Goal: Check status: Check status

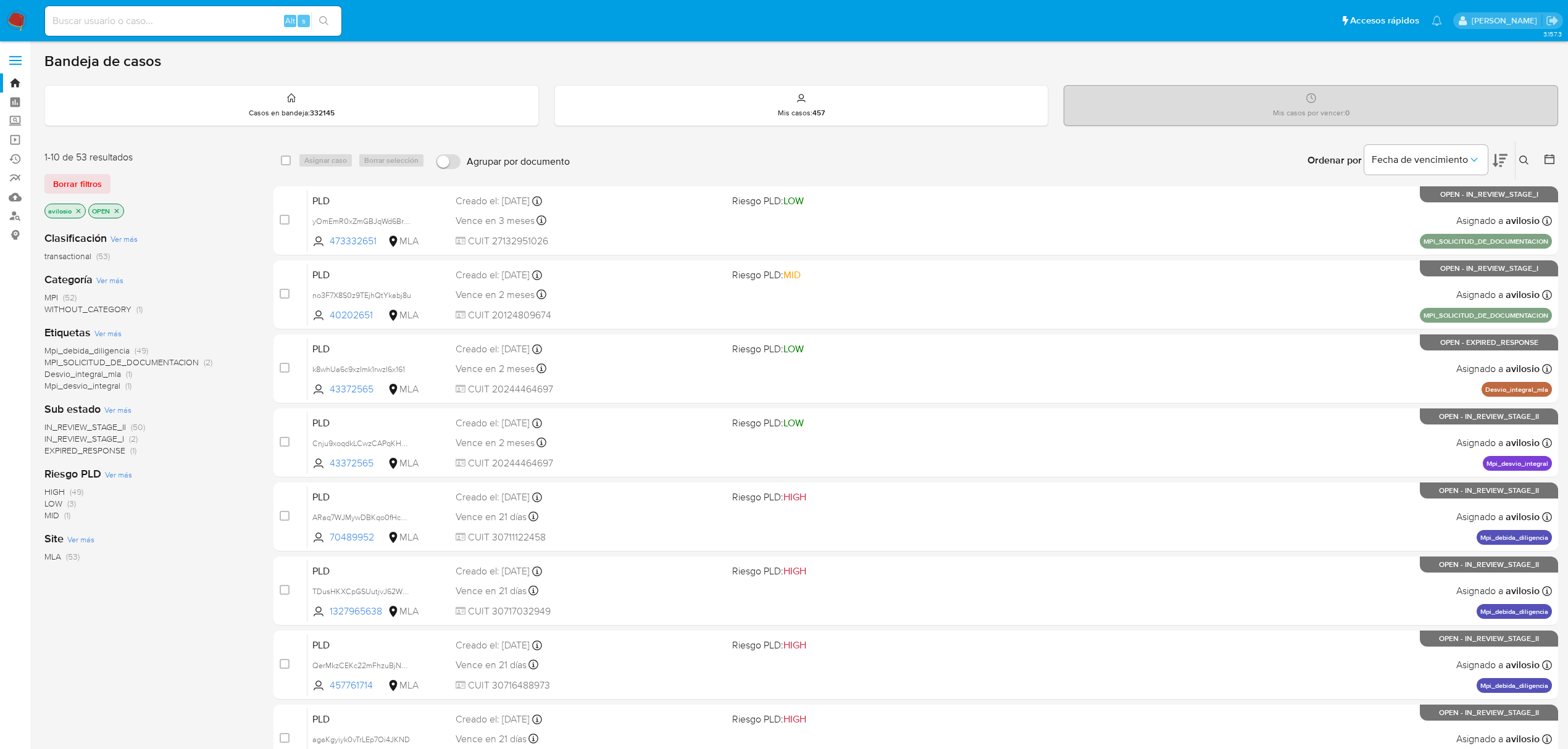
click at [131, 11] on div "Alt s" at bounding box center [193, 21] width 296 height 30
click at [131, 21] on input at bounding box center [193, 21] width 296 height 16
paste input "52054374"
type input "52054374"
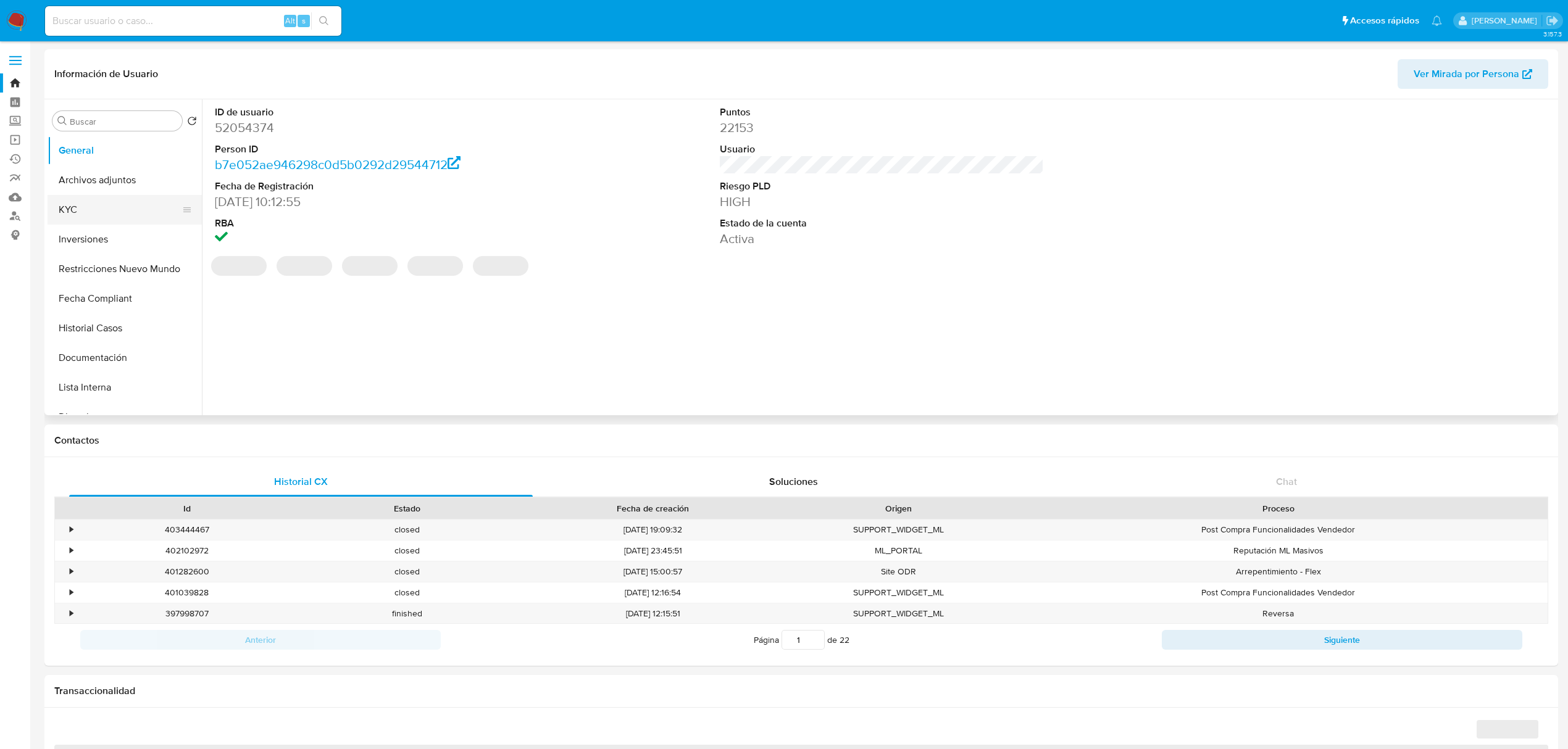
click at [82, 214] on button "KYC" at bounding box center [119, 210] width 144 height 30
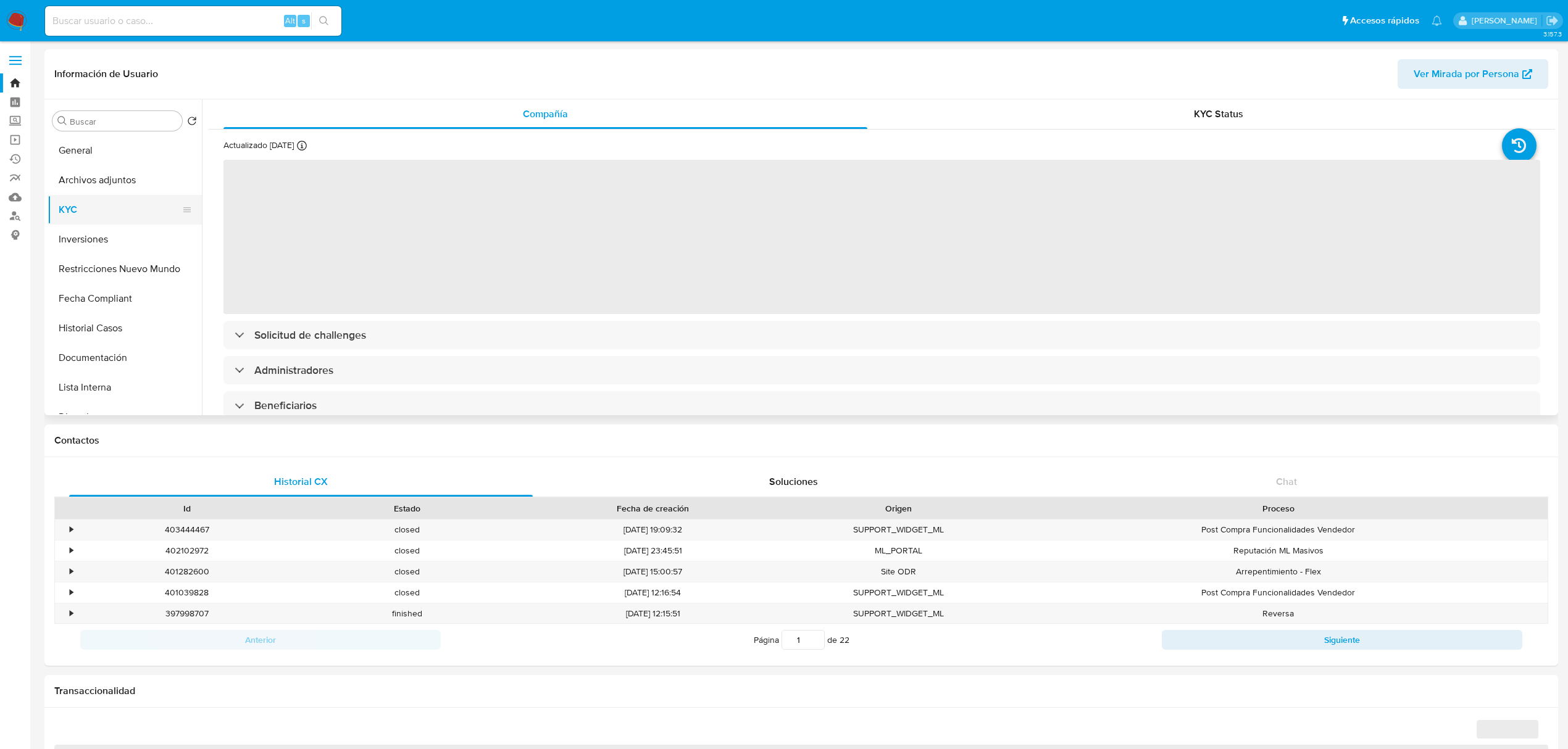
select select "10"
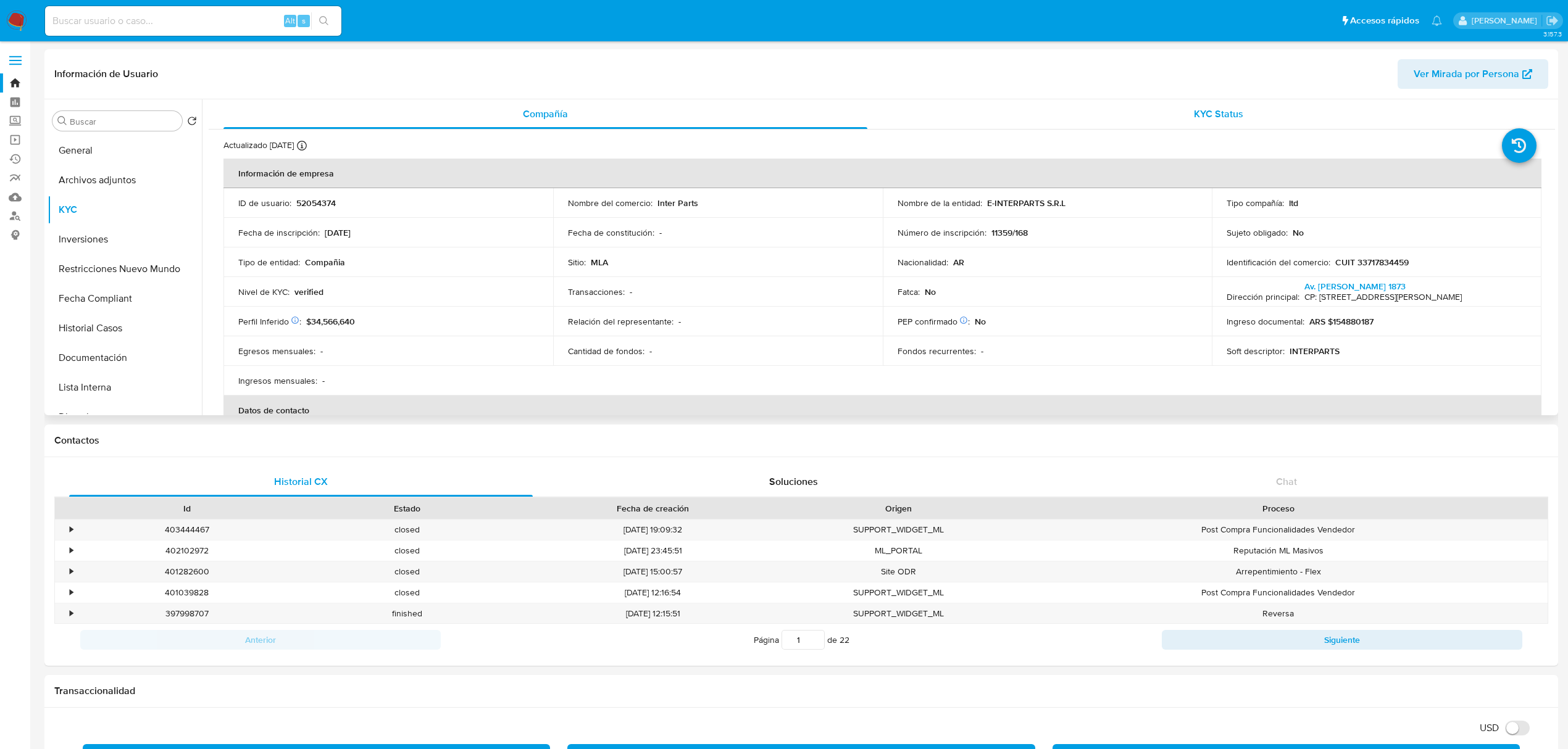
click at [1228, 116] on span "KYC Status" at bounding box center [1218, 113] width 50 height 14
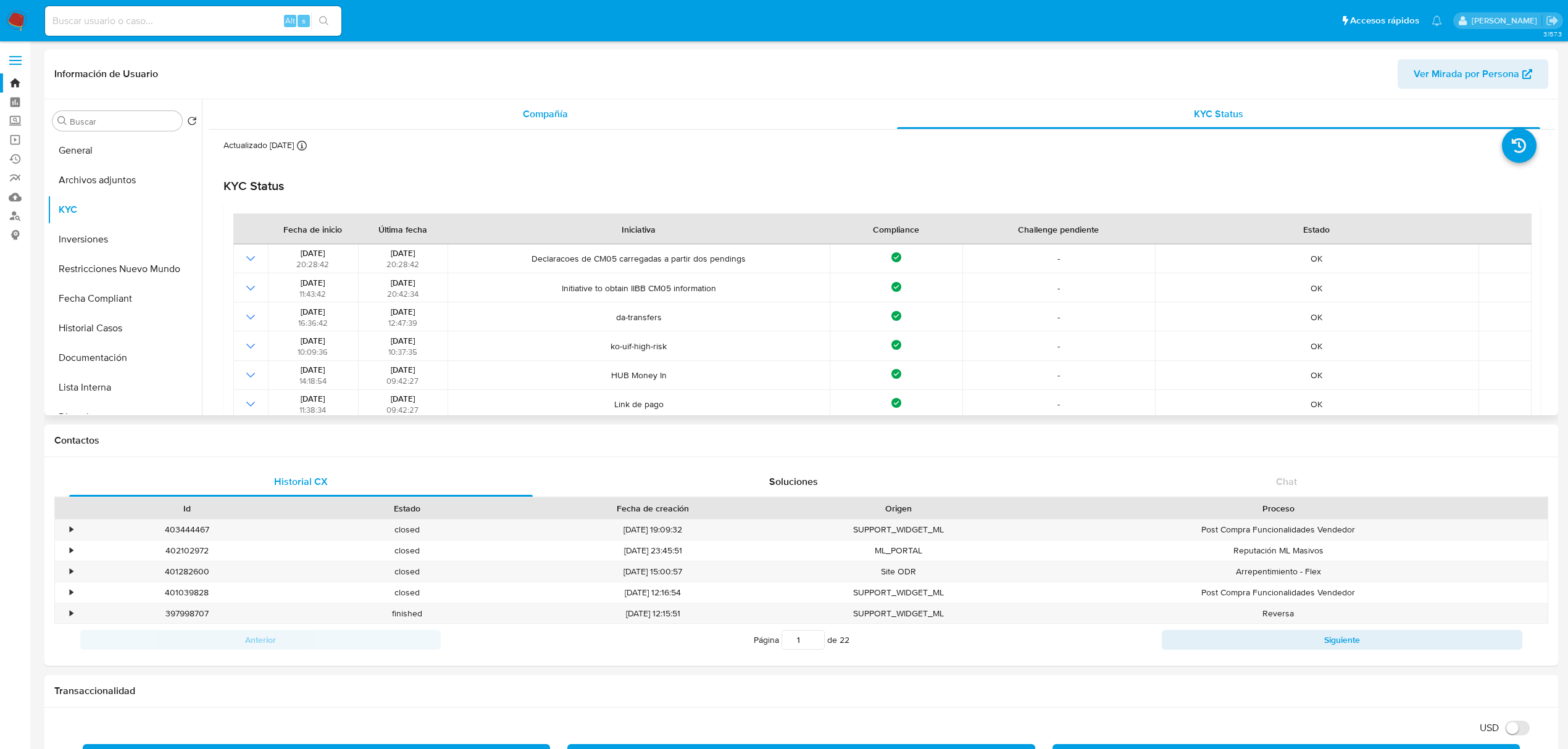
click at [544, 116] on span "Compañía" at bounding box center [545, 113] width 45 height 14
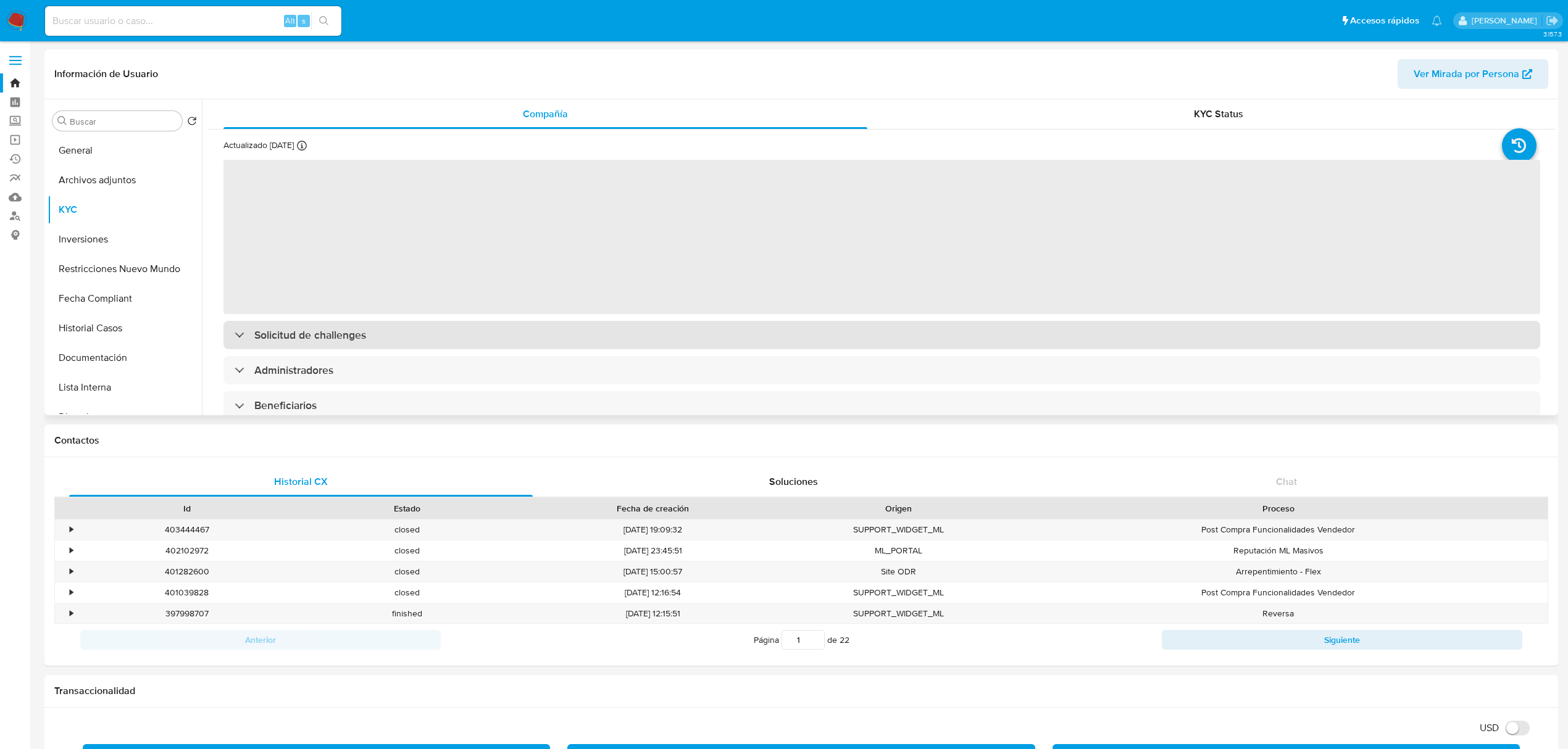
click at [465, 332] on div "Solicitud de challenges" at bounding box center [881, 335] width 1317 height 29
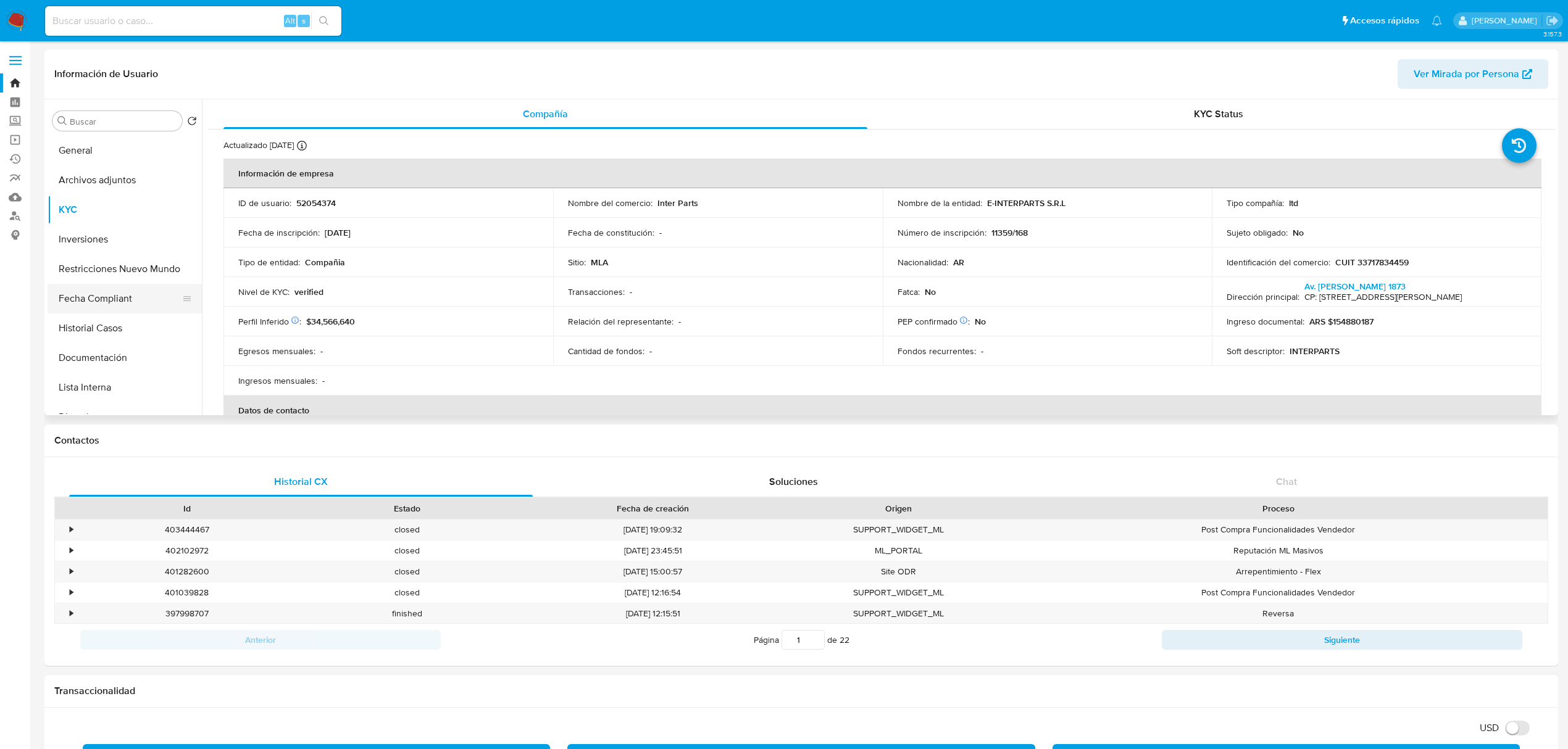
click at [106, 300] on button "Fecha Compliant" at bounding box center [119, 299] width 144 height 30
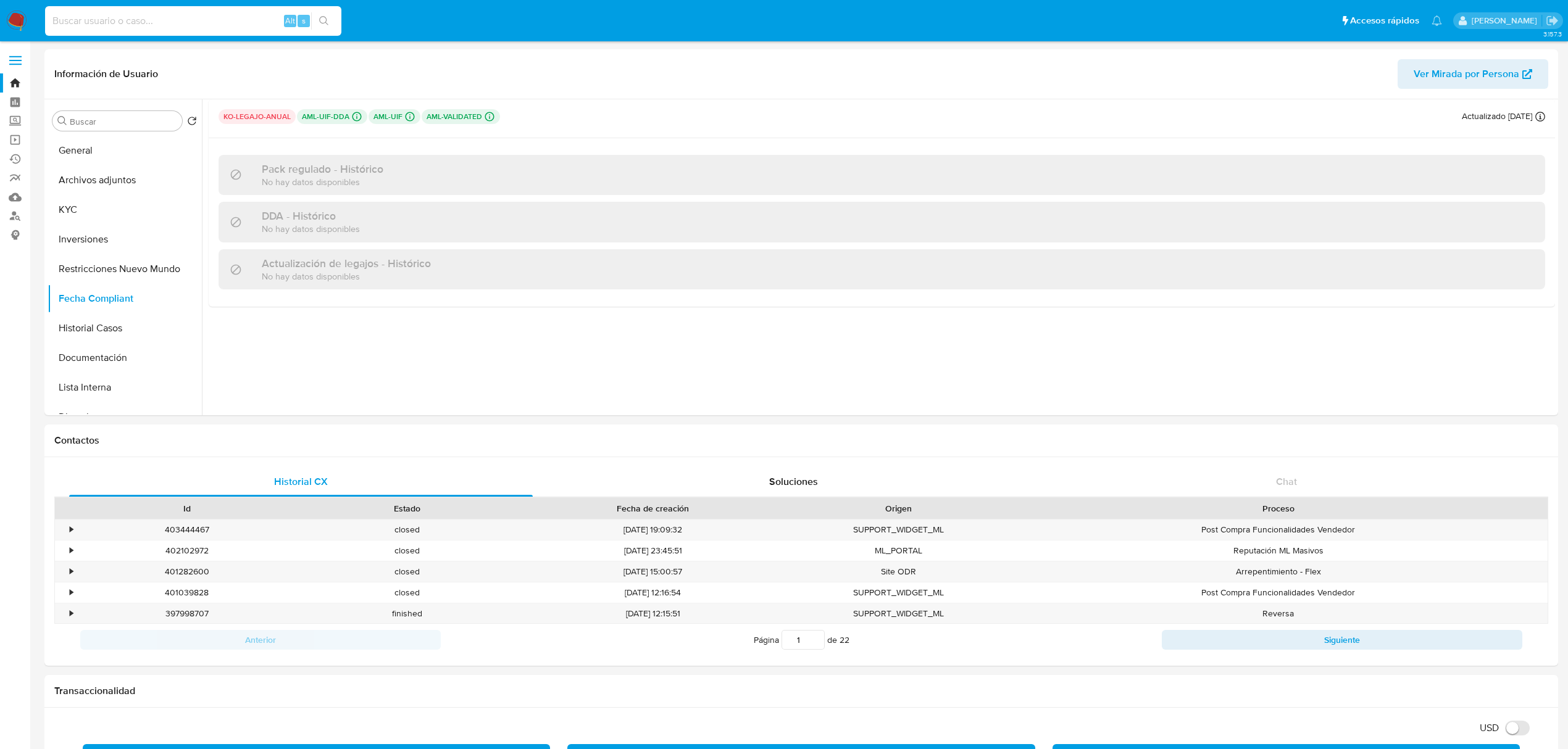
click at [238, 16] on input at bounding box center [193, 21] width 296 height 16
paste input "52054374"
type input "52054374"
click at [112, 223] on button "KYC" at bounding box center [119, 210] width 144 height 30
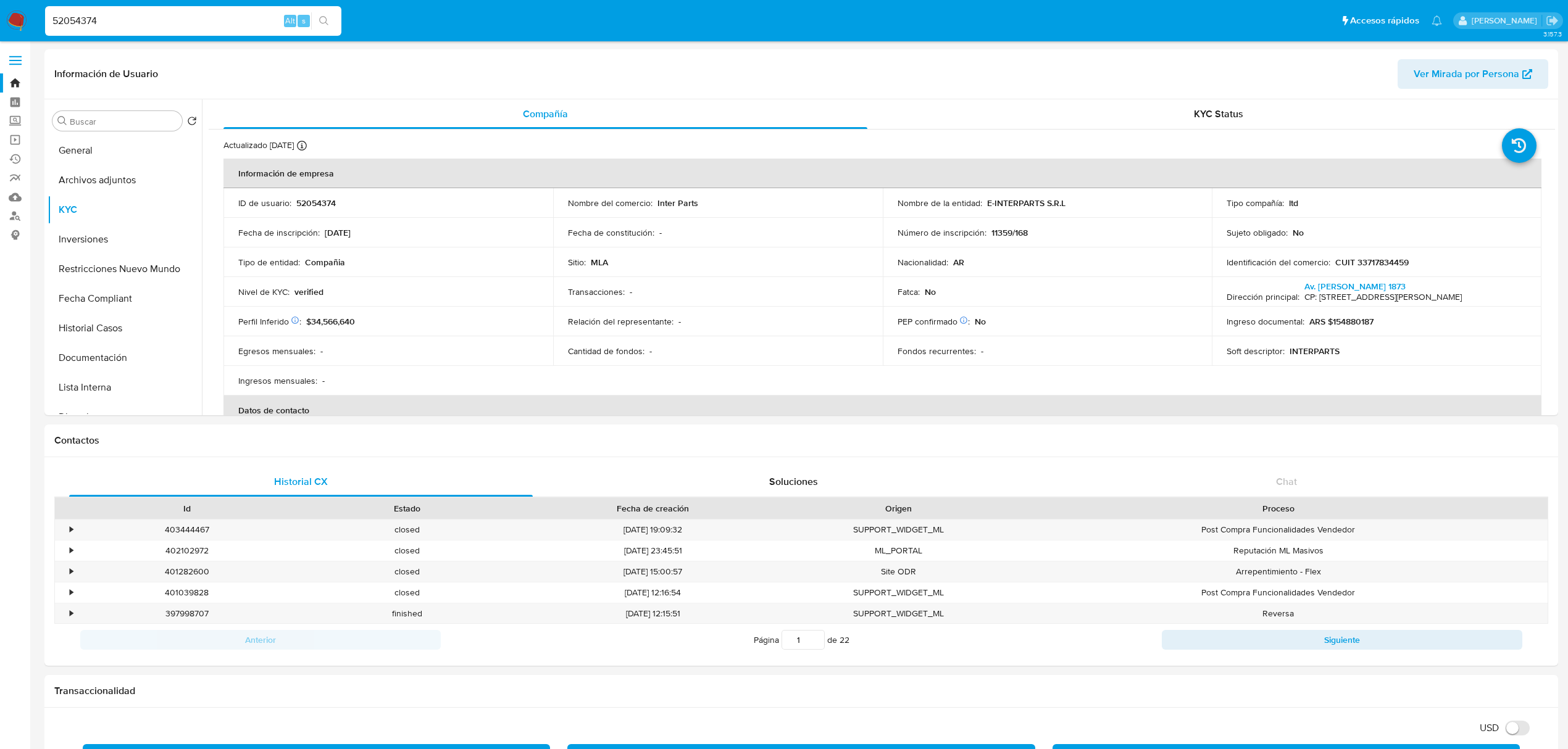
click at [136, 21] on input "52054374" at bounding box center [193, 21] width 296 height 16
click at [87, 335] on button "Historial Casos" at bounding box center [119, 329] width 144 height 30
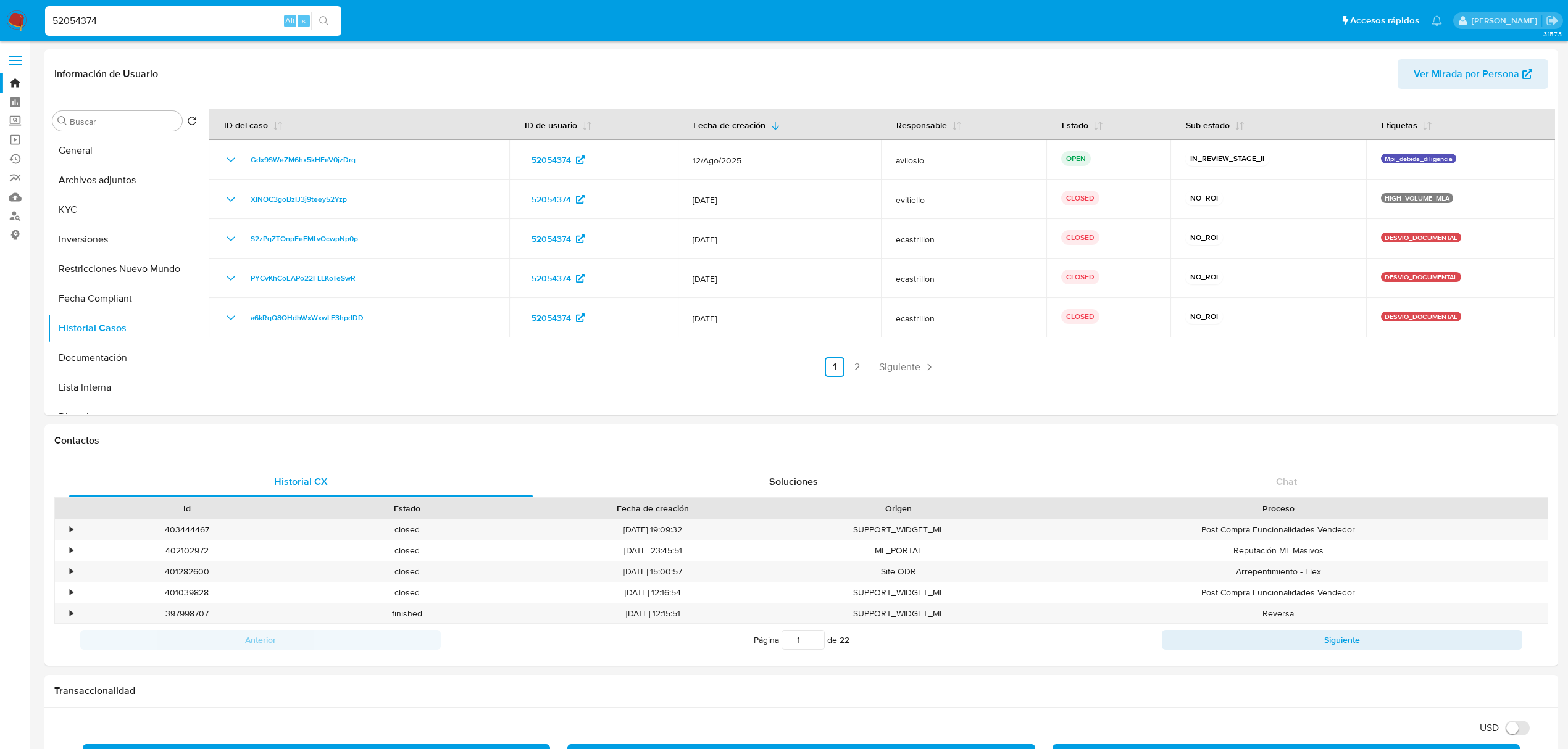
click at [225, 26] on input "52054374" at bounding box center [193, 21] width 296 height 16
click at [117, 196] on button "KYC" at bounding box center [119, 210] width 144 height 30
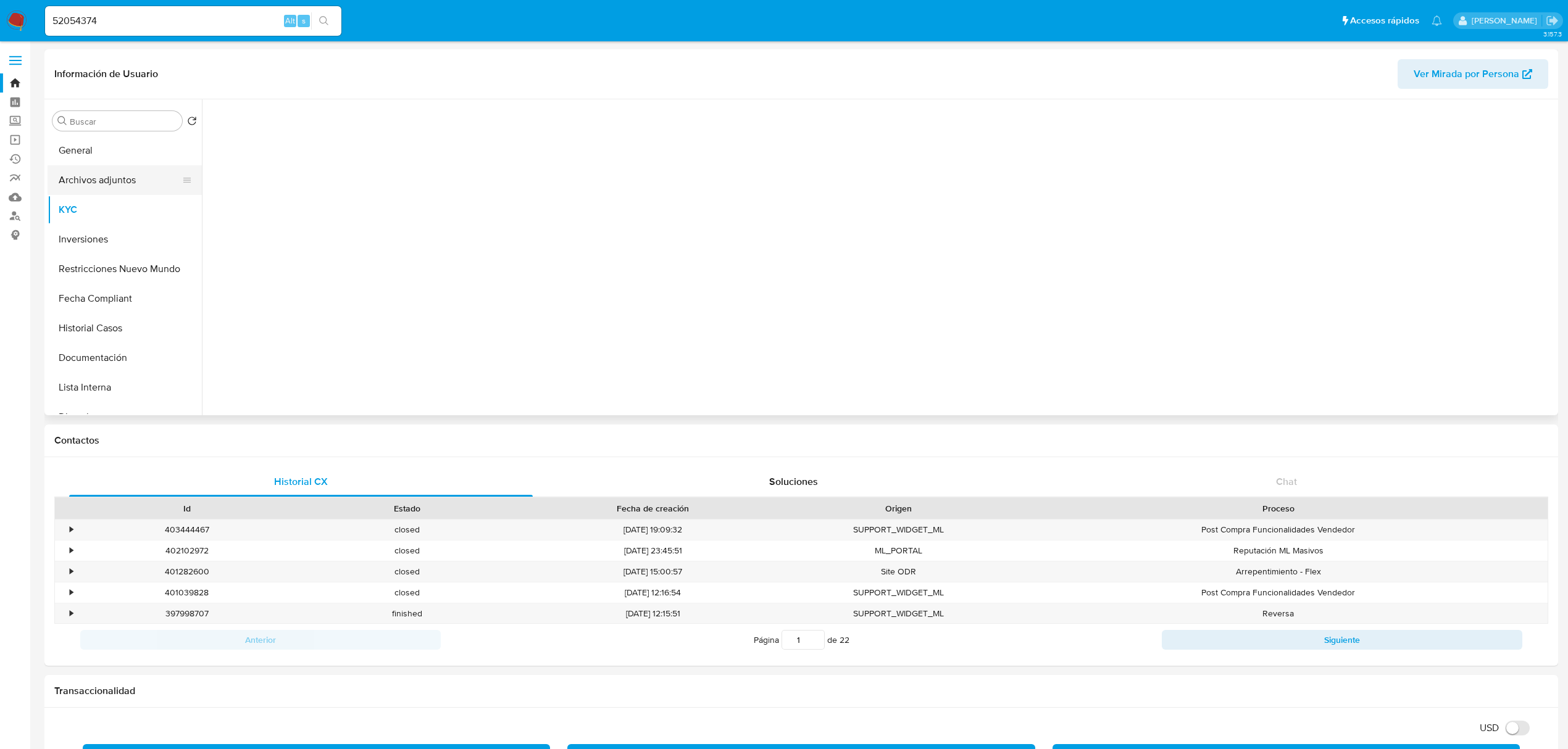
click at [124, 179] on button "Archivos adjuntos" at bounding box center [119, 180] width 144 height 30
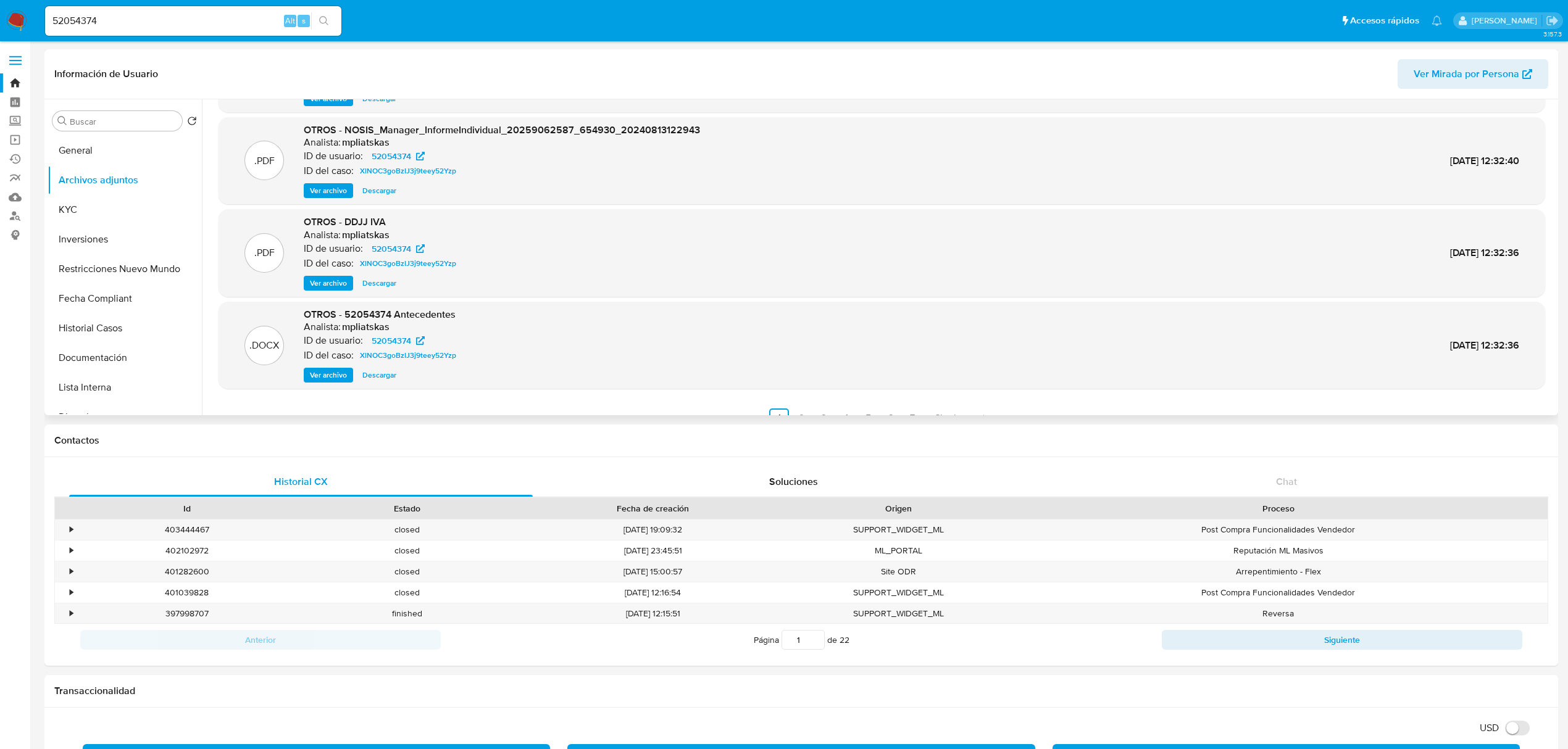
scroll to position [103, 0]
